Goal: Transaction & Acquisition: Purchase product/service

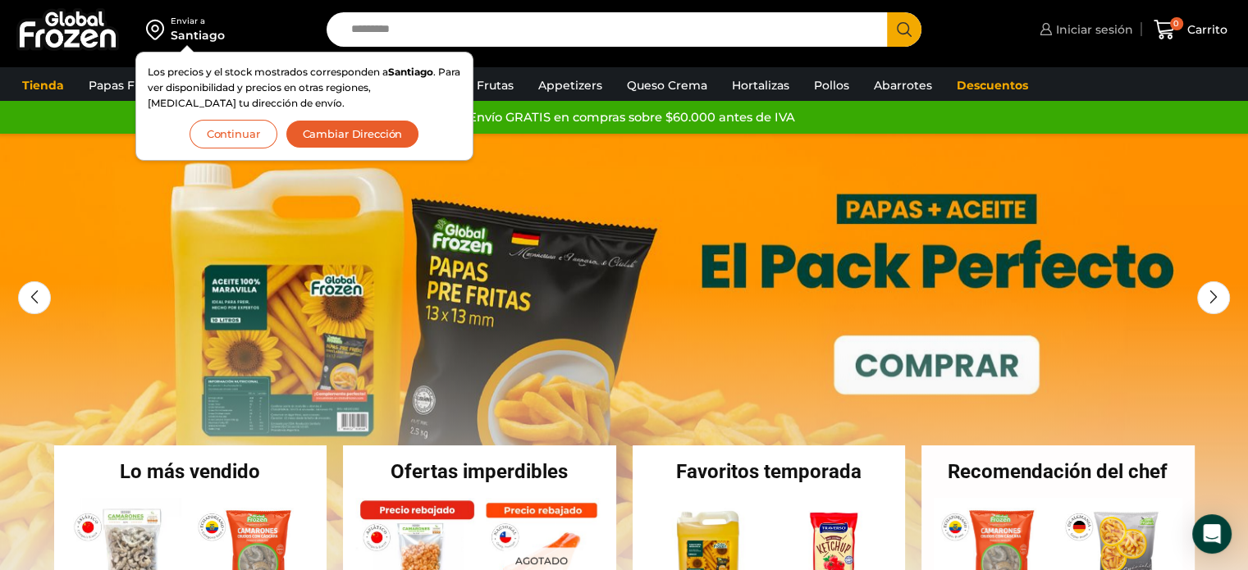
click at [1079, 26] on span "Iniciar sesión" at bounding box center [1092, 29] width 81 height 16
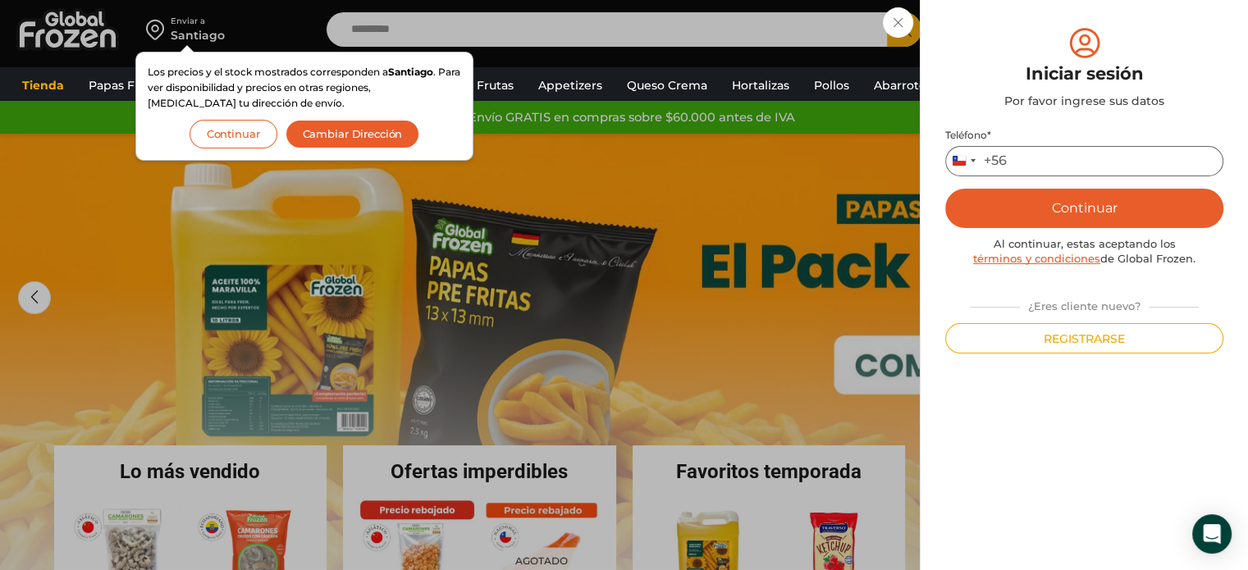
click at [1046, 150] on input "Teléfono *" at bounding box center [1084, 161] width 278 height 30
type input "*********"
click at [945, 189] on button "Continuar" at bounding box center [1084, 208] width 278 height 39
click at [1001, 199] on button "Continuar" at bounding box center [1084, 208] width 278 height 39
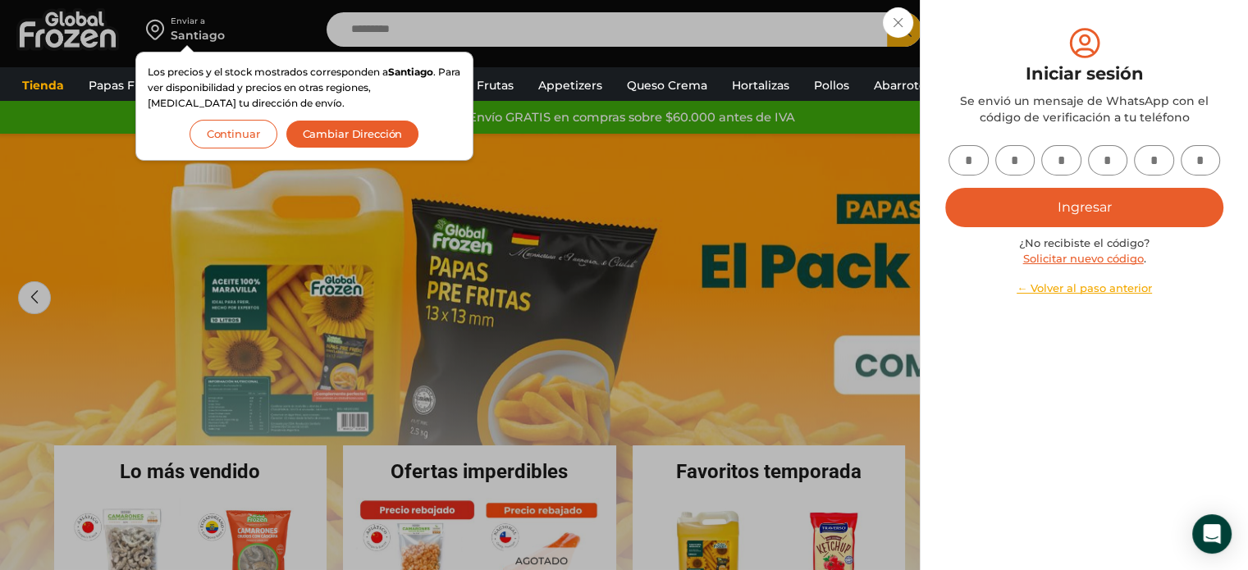
click at [964, 160] on input "text" at bounding box center [969, 160] width 40 height 30
type input "*"
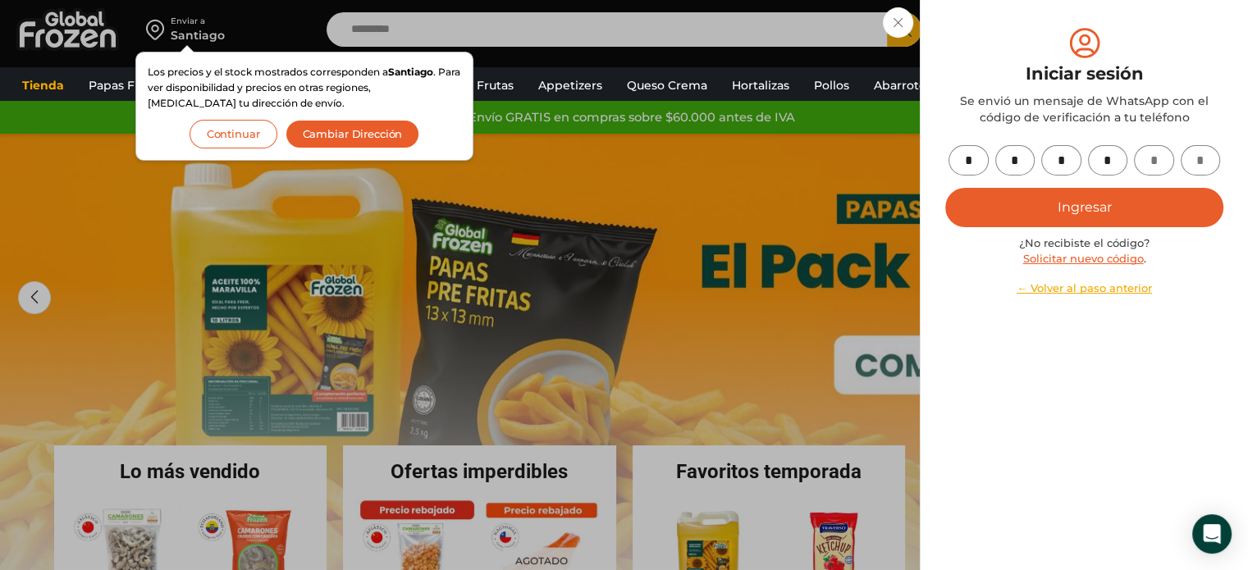
type input "*"
click at [945, 188] on button "Ingresar" at bounding box center [1084, 207] width 278 height 39
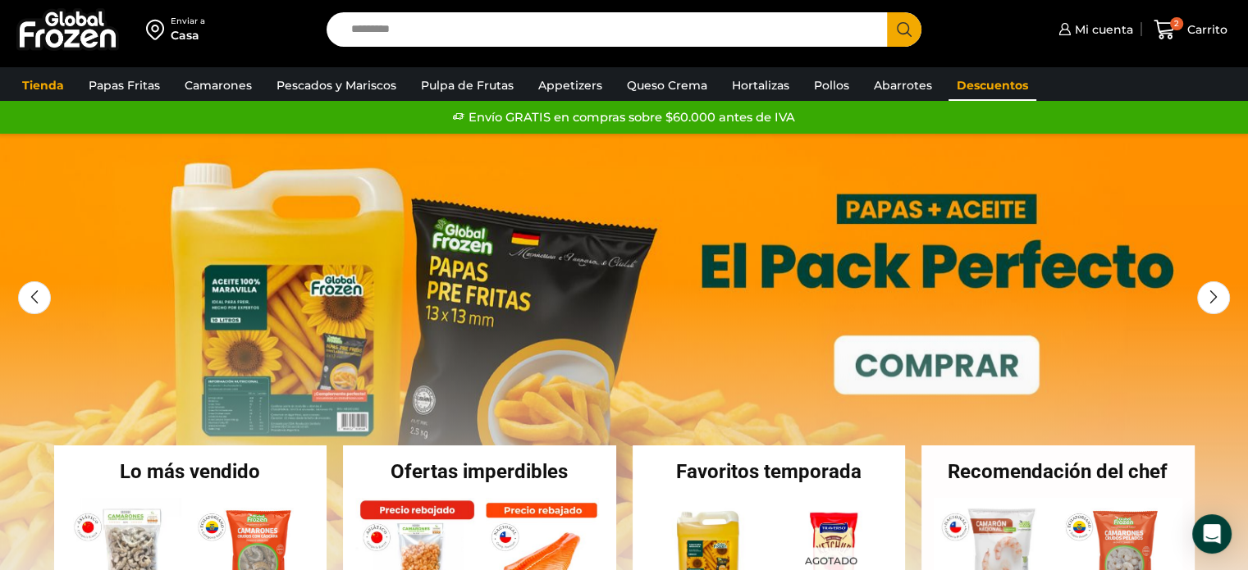
click at [1019, 86] on link "Descuentos" at bounding box center [993, 85] width 88 height 31
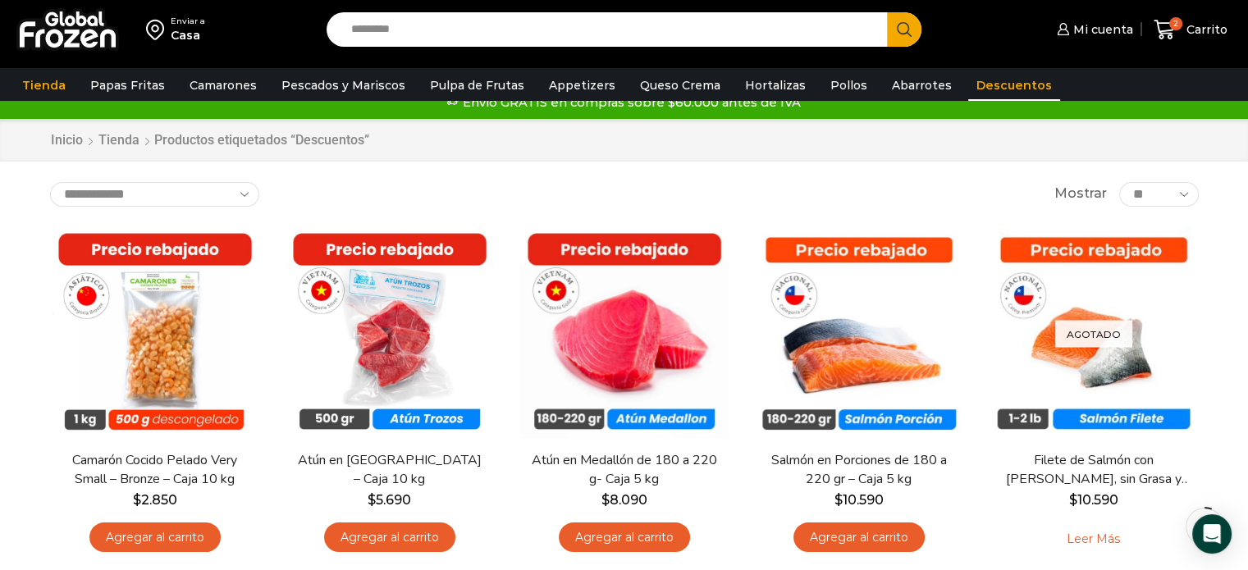
scroll to position [20, 0]
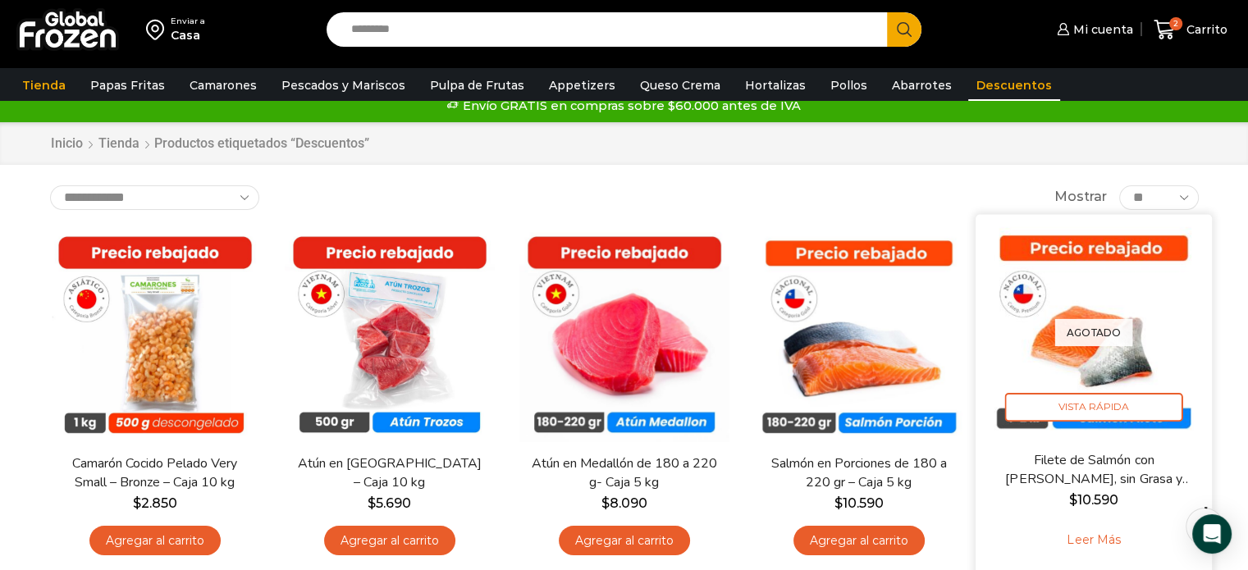
click at [1093, 540] on link "Leer más" at bounding box center [1093, 540] width 104 height 35
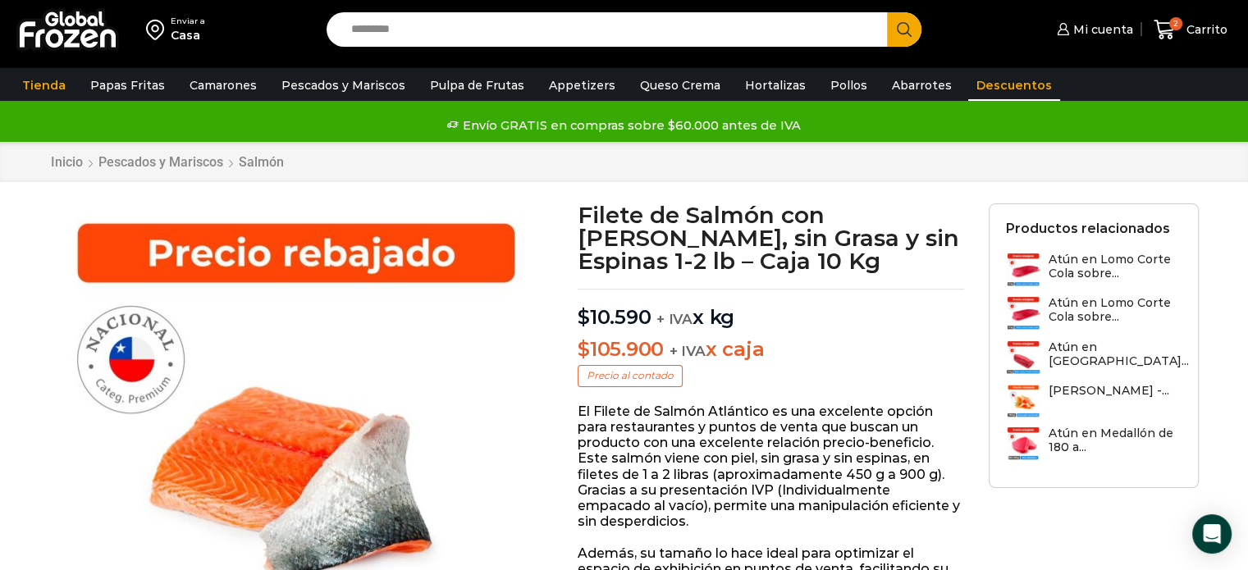
click at [982, 85] on link "Descuentos" at bounding box center [1014, 85] width 92 height 31
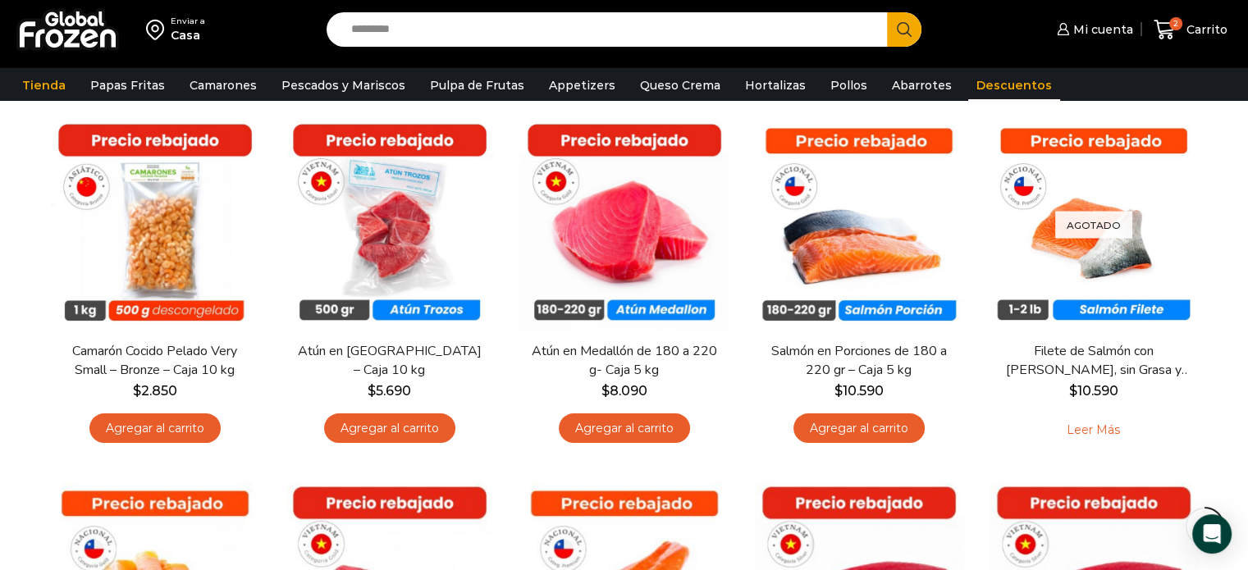
scroll to position [131, 0]
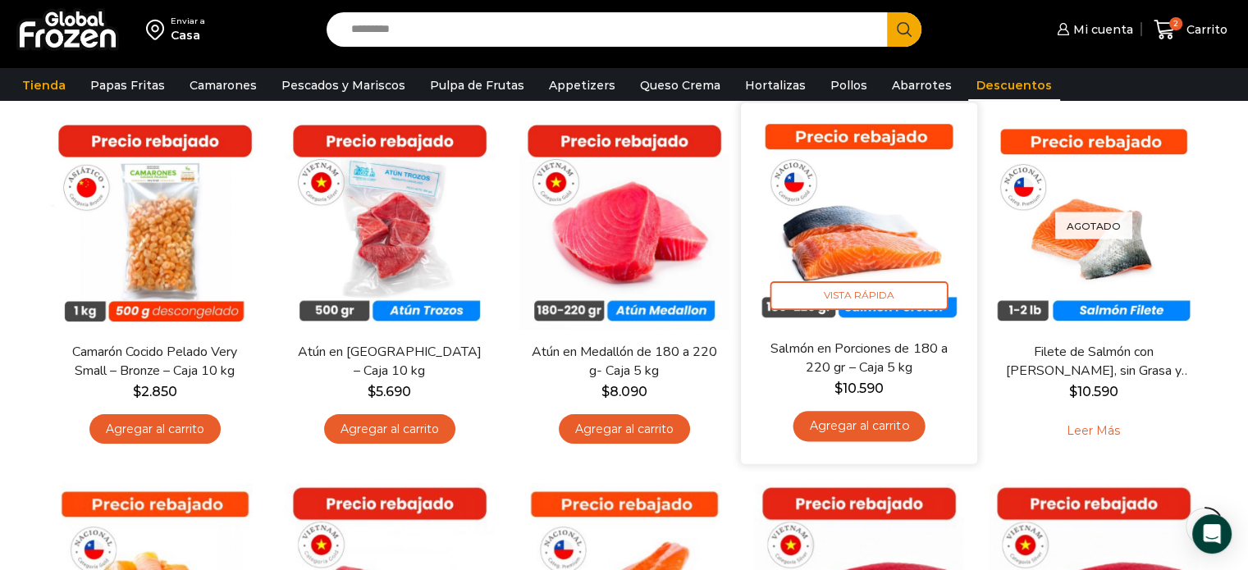
click at [867, 427] on link "Agregar al carrito" at bounding box center [859, 426] width 132 height 30
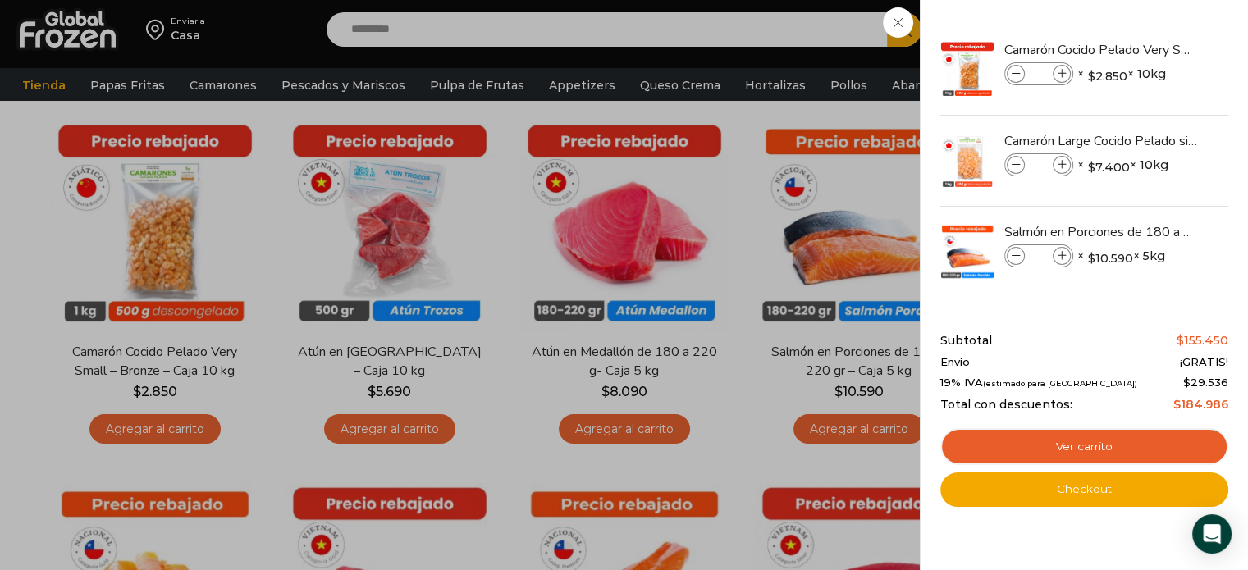
click at [1150, 49] on div "3 [GEOGRAPHIC_DATA] 3 3 Shopping Cart *" at bounding box center [1191, 30] width 82 height 39
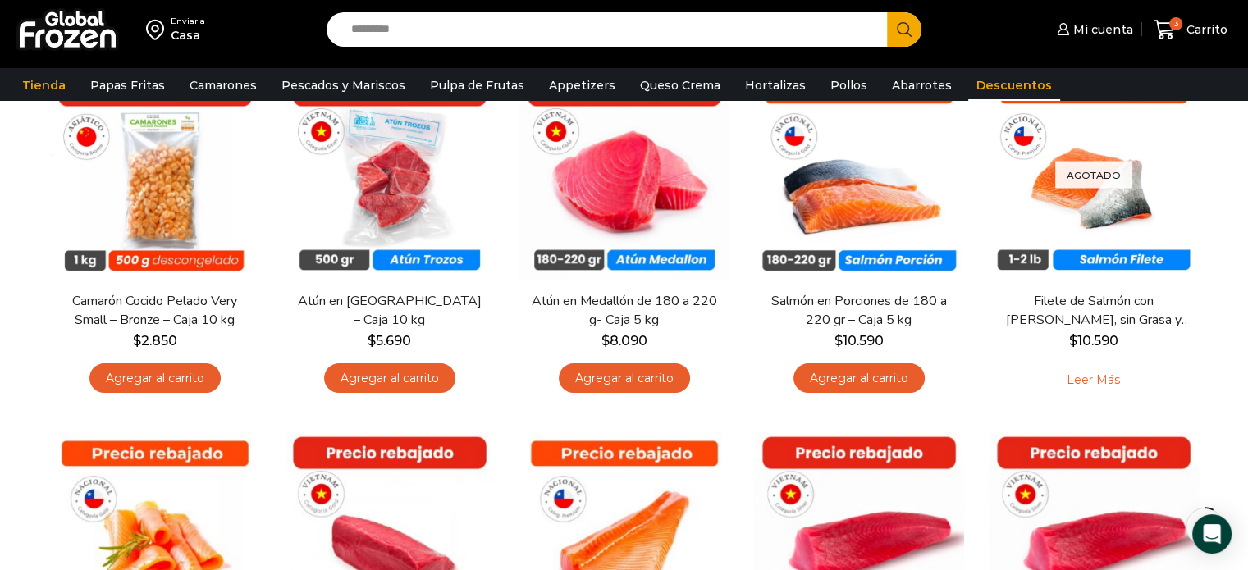
scroll to position [0, 0]
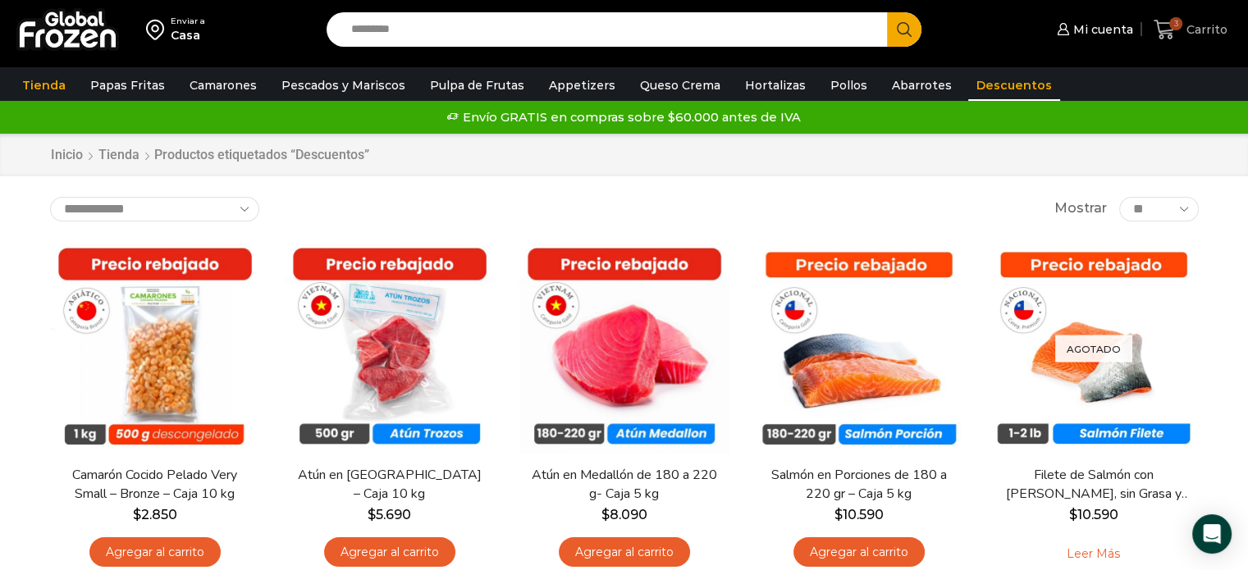
click at [1167, 29] on icon at bounding box center [1165, 30] width 22 height 22
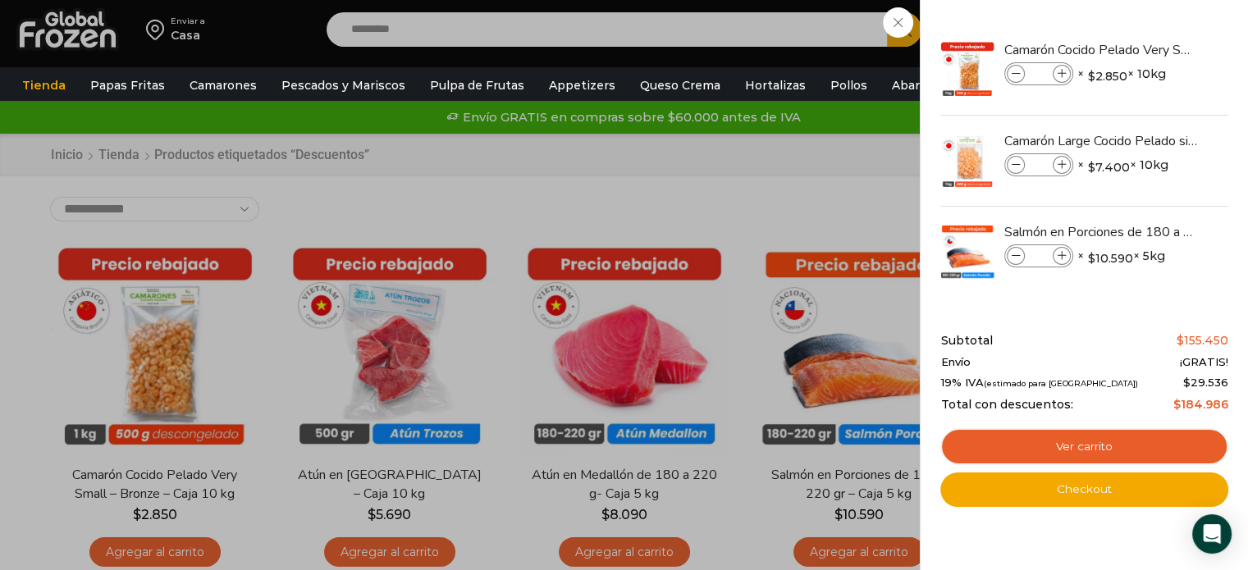
click at [1150, 49] on div "3 [GEOGRAPHIC_DATA] 3 3 Shopping Cart *" at bounding box center [1191, 30] width 82 height 39
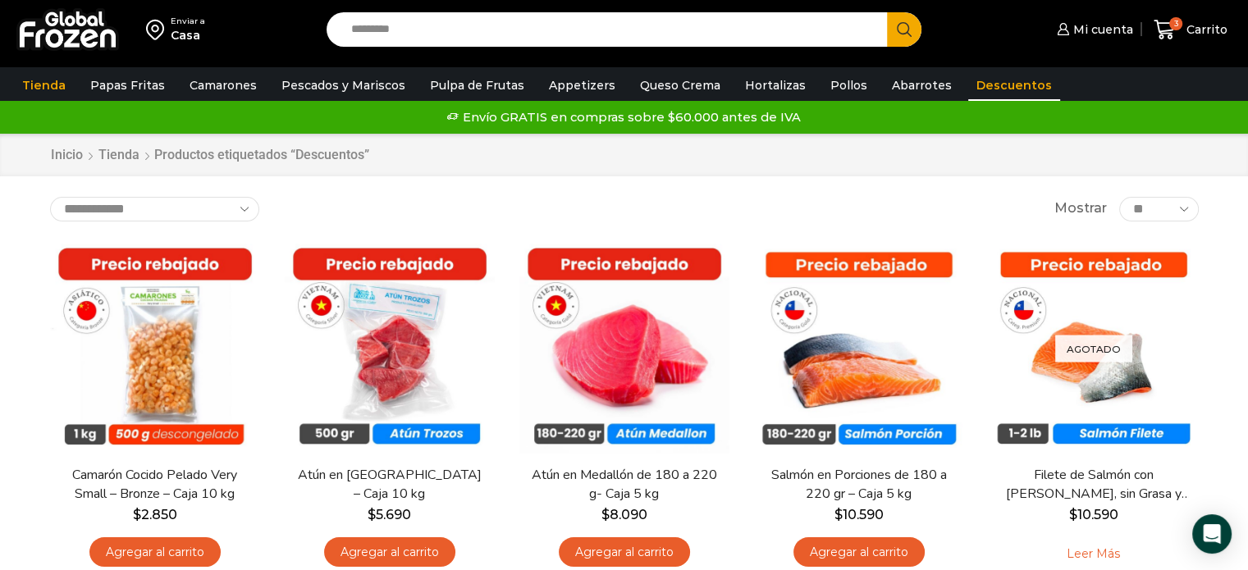
click at [712, 151] on div "Inicio [GEOGRAPHIC_DATA] Productos etiquetados “Descuentos”" at bounding box center [625, 155] width 1174 height 19
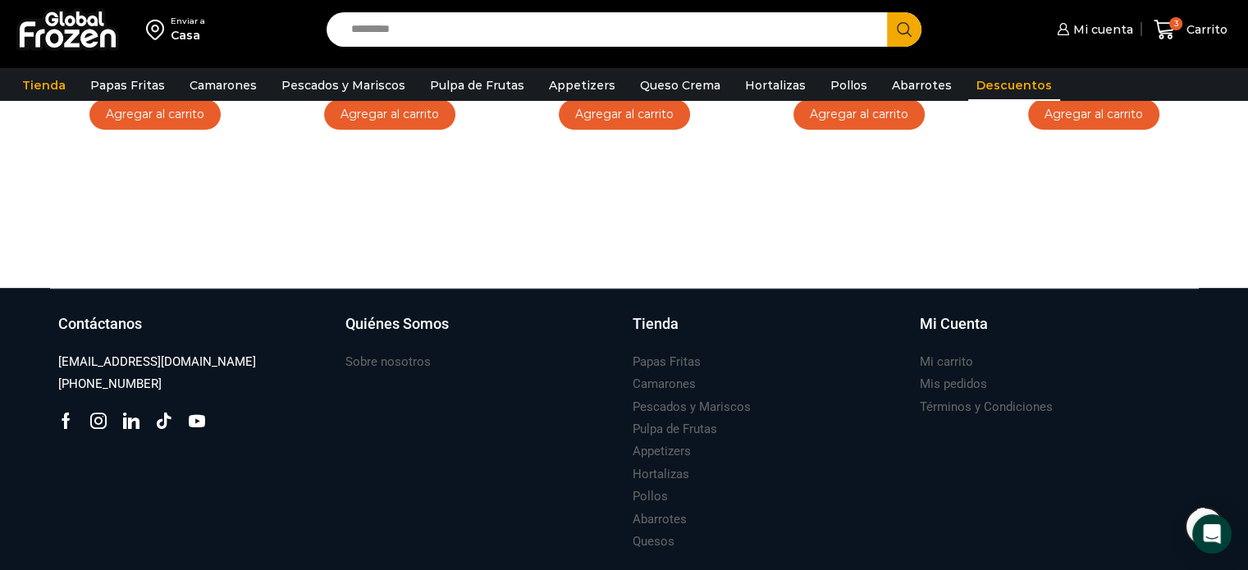
scroll to position [808, 0]
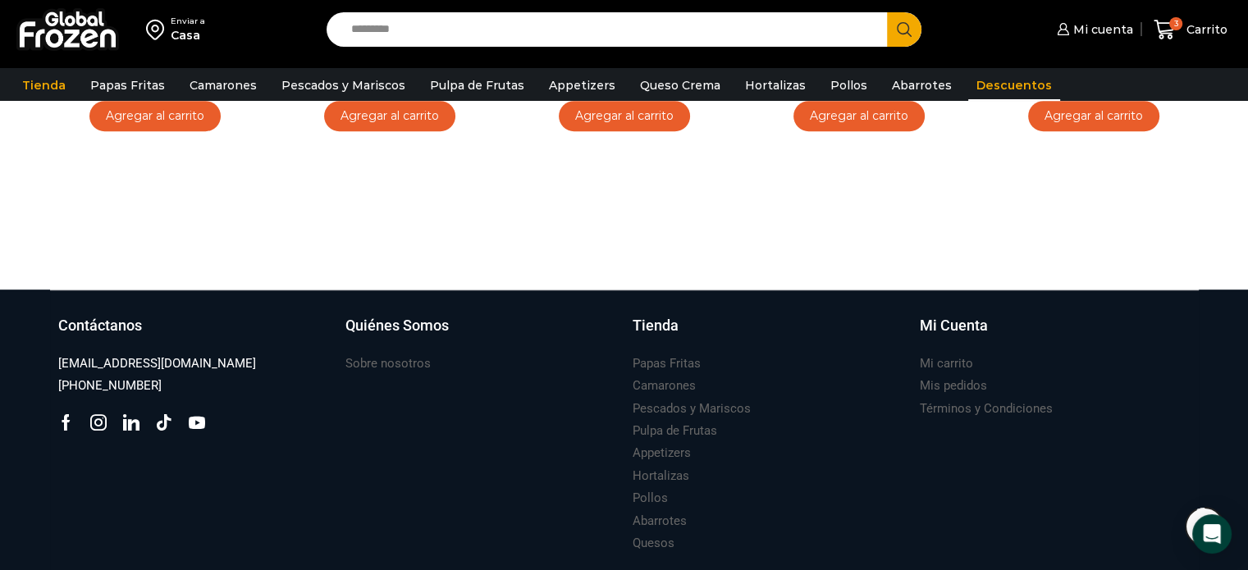
click at [854, 230] on div at bounding box center [625, 258] width 1174 height 62
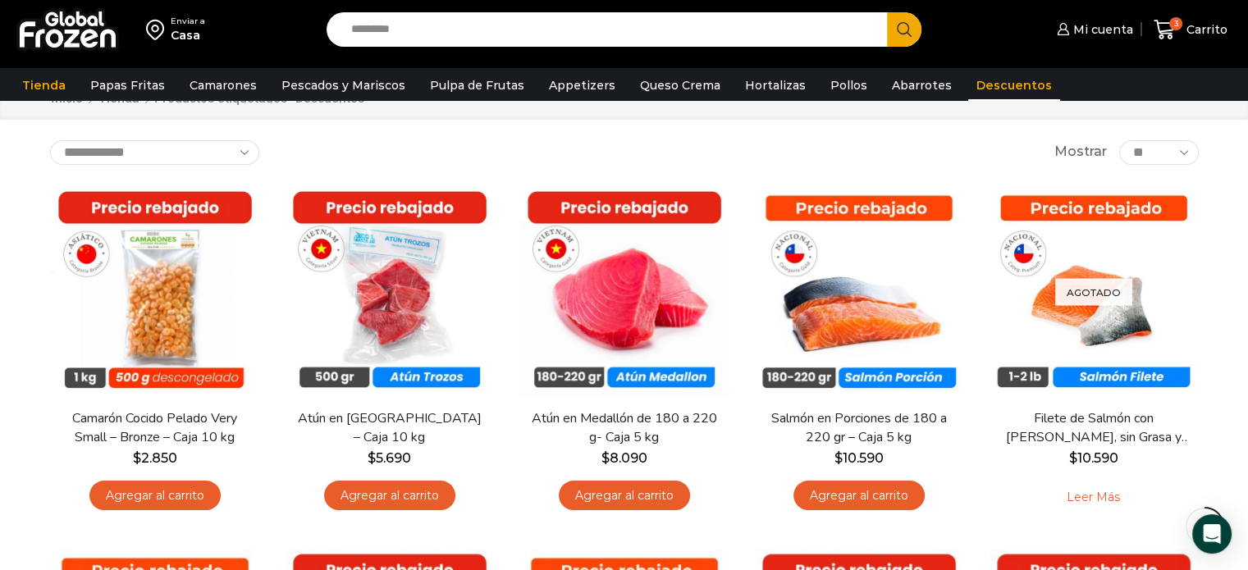
scroll to position [0, 0]
